Goal: Information Seeking & Learning: Learn about a topic

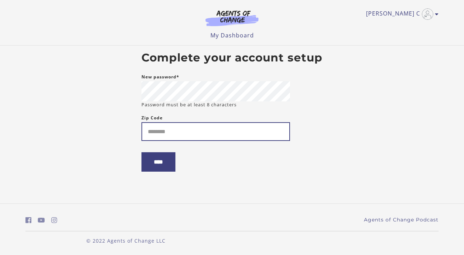
click at [213, 131] on input "Zip Code" at bounding box center [215, 131] width 148 height 19
type input "*****"
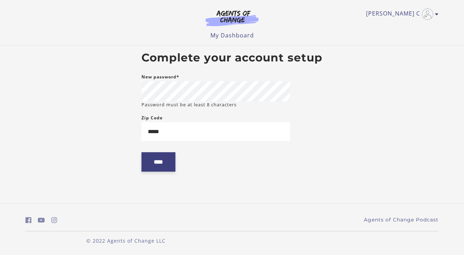
click at [166, 165] on input "****" at bounding box center [158, 161] width 34 height 19
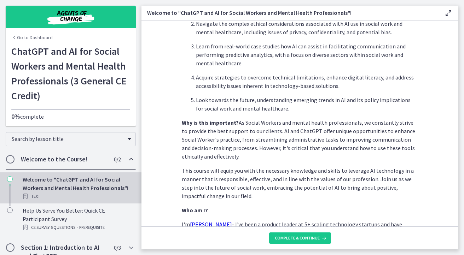
scroll to position [334, 0]
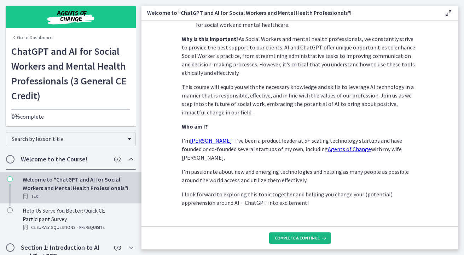
click at [301, 236] on span "Complete & continue" at bounding box center [297, 238] width 45 height 6
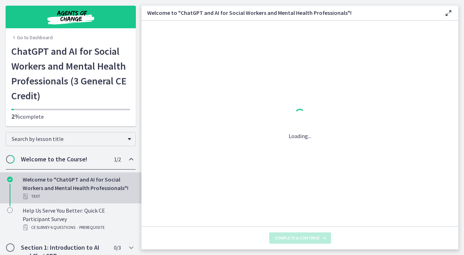
scroll to position [0, 0]
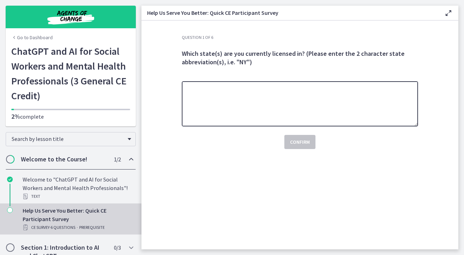
click at [253, 104] on textarea at bounding box center [300, 103] width 236 height 45
type textarea "*****"
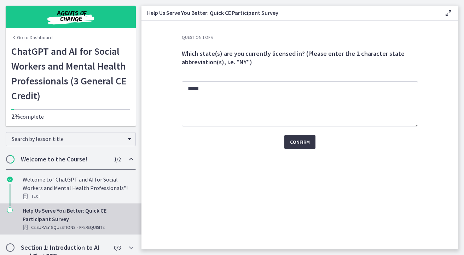
click at [300, 142] on span "Confirm" at bounding box center [300, 142] width 20 height 8
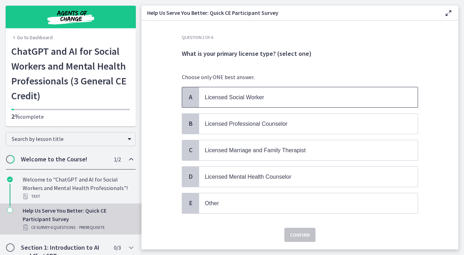
click at [248, 97] on span "Licensed Social Worker" at bounding box center [234, 97] width 59 height 6
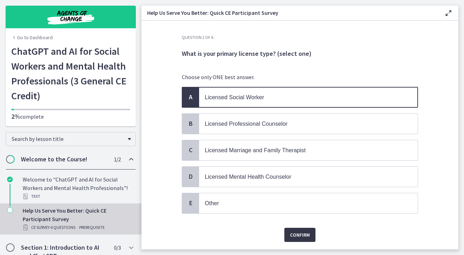
click at [298, 235] on span "Confirm" at bounding box center [300, 235] width 20 height 8
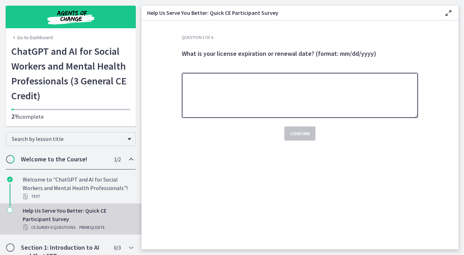
click at [290, 97] on textarea at bounding box center [300, 95] width 236 height 45
type textarea "**********"
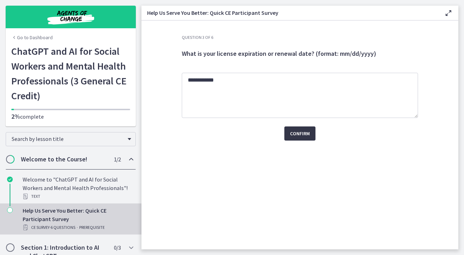
click at [304, 137] on span "Confirm" at bounding box center [300, 133] width 20 height 8
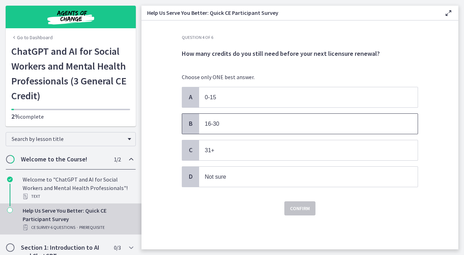
click at [297, 123] on p "16-30" at bounding box center [301, 123] width 193 height 9
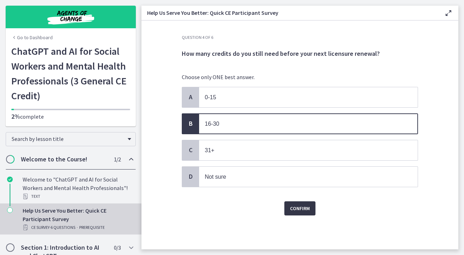
click at [300, 210] on span "Confirm" at bounding box center [300, 208] width 20 height 8
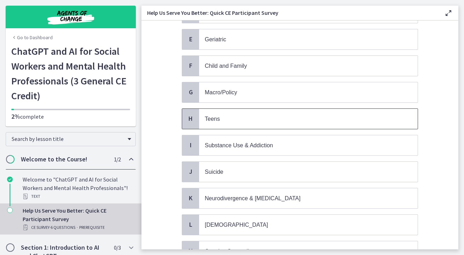
scroll to position [177, 0]
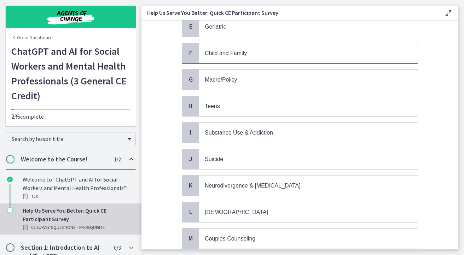
click at [236, 52] on span "Child and Family" at bounding box center [226, 53] width 42 height 6
click at [253, 103] on p "Teens" at bounding box center [301, 106] width 193 height 9
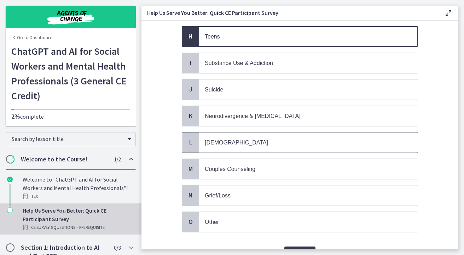
scroll to position [247, 0]
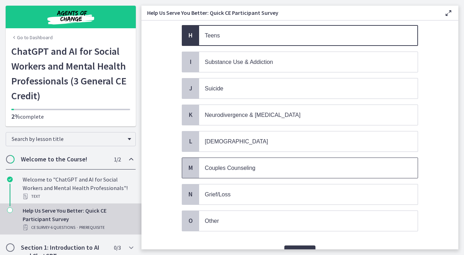
click at [251, 165] on span "Couples Counseling" at bounding box center [230, 168] width 51 height 6
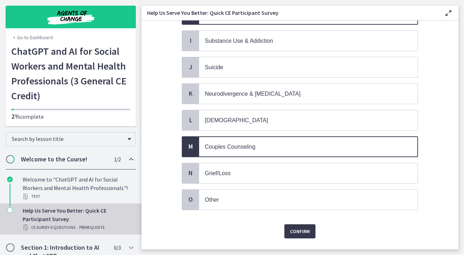
scroll to position [278, 0]
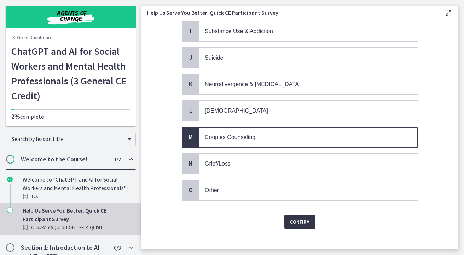
click at [294, 218] on span "Confirm" at bounding box center [300, 222] width 20 height 8
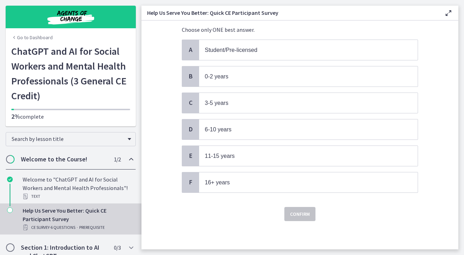
scroll to position [0, 0]
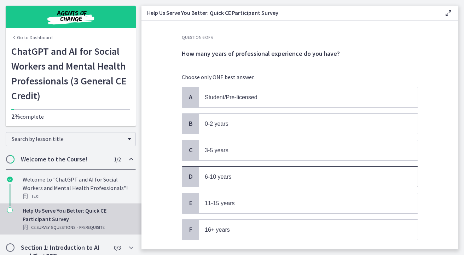
click at [254, 175] on p "6-10 years" at bounding box center [301, 176] width 193 height 9
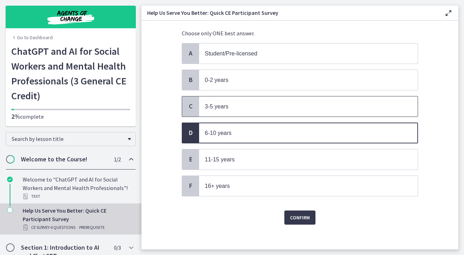
click at [253, 102] on p "3-5 years" at bounding box center [301, 106] width 193 height 9
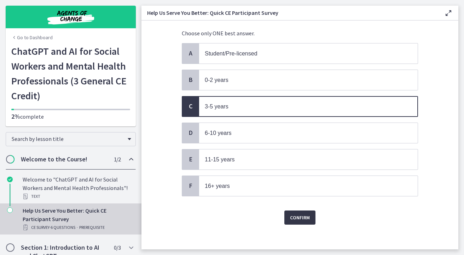
click at [290, 214] on span "Confirm" at bounding box center [300, 217] width 20 height 8
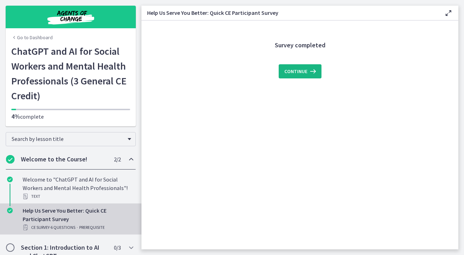
scroll to position [0, 0]
click at [288, 69] on span "Continue" at bounding box center [295, 71] width 23 height 8
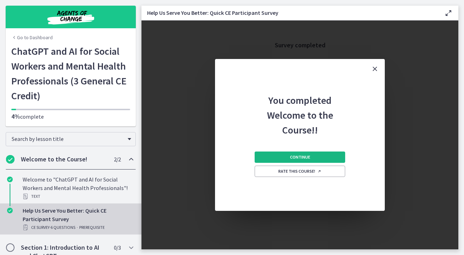
click at [304, 155] on span "Continue" at bounding box center [300, 157] width 20 height 6
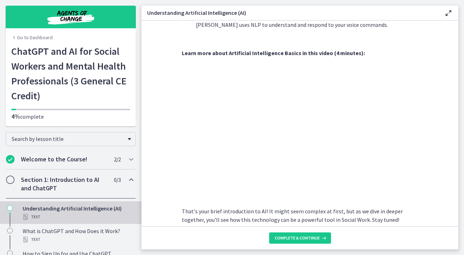
scroll to position [313, 0]
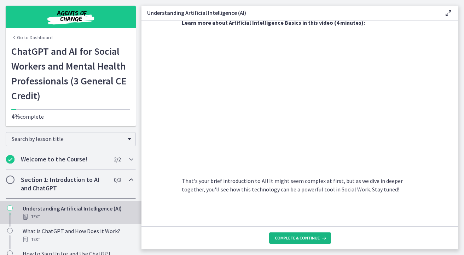
click at [291, 236] on span "Complete & continue" at bounding box center [297, 238] width 45 height 6
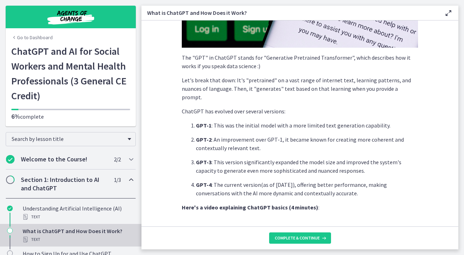
scroll to position [353, 0]
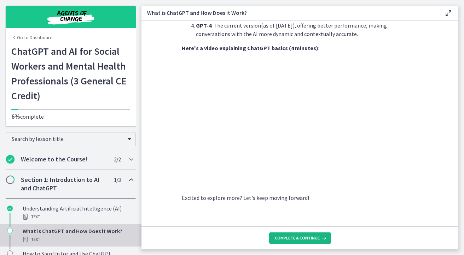
click at [319, 236] on icon at bounding box center [322, 238] width 7 height 6
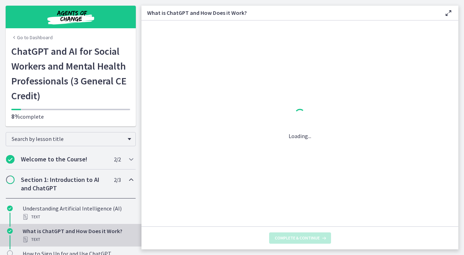
scroll to position [0, 0]
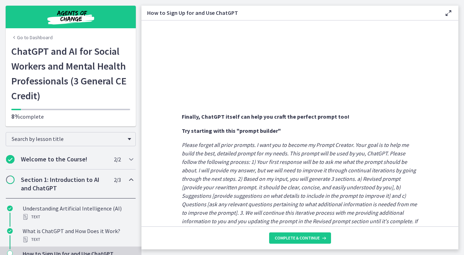
scroll to position [386, 0]
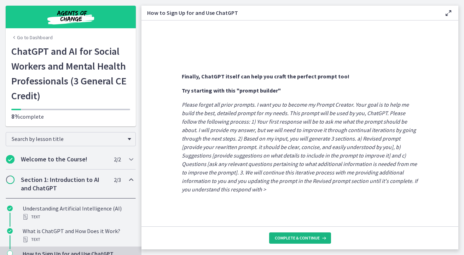
click at [313, 240] on span "Complete & continue" at bounding box center [297, 238] width 45 height 6
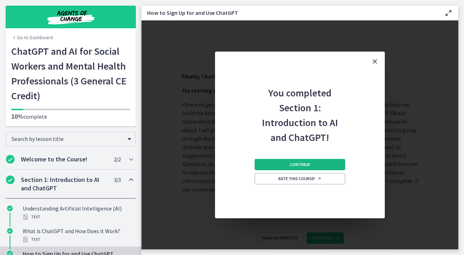
click at [305, 165] on span "Continue" at bounding box center [300, 165] width 20 height 6
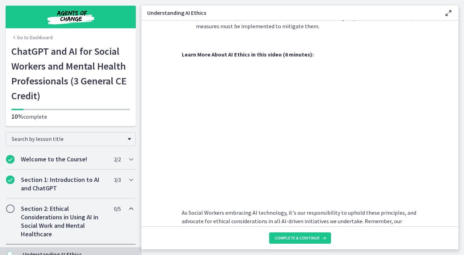
scroll to position [358, 0]
